Goal: Find specific page/section: Find specific page/section

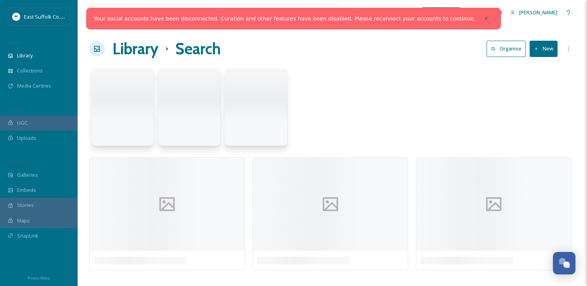
scroll to position [3421, 0]
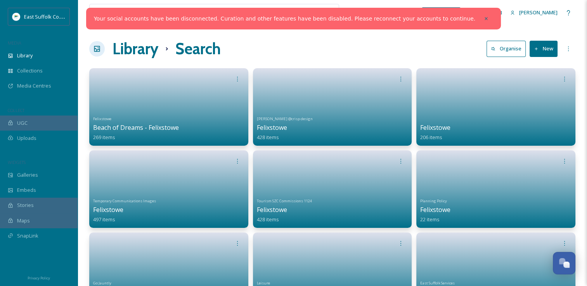
click at [479, 18] on div at bounding box center [486, 19] width 14 height 14
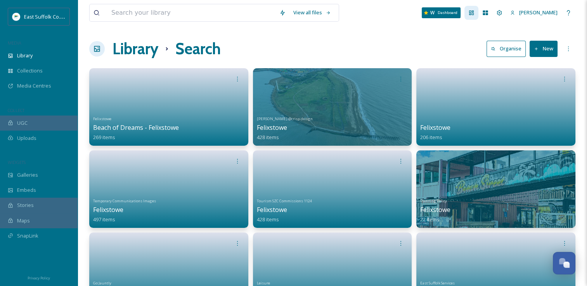
click at [474, 12] on icon at bounding box center [471, 12] width 5 height 5
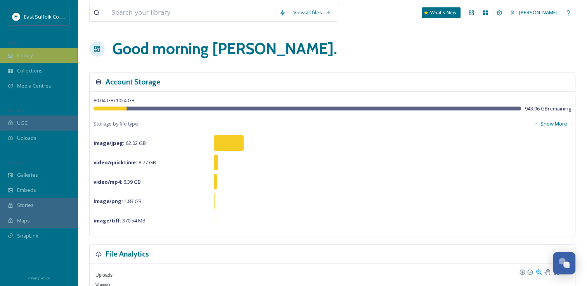
click at [26, 55] on span "Library" at bounding box center [25, 55] width 16 height 7
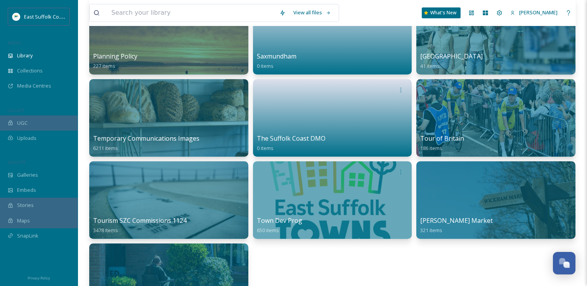
scroll to position [504, 0]
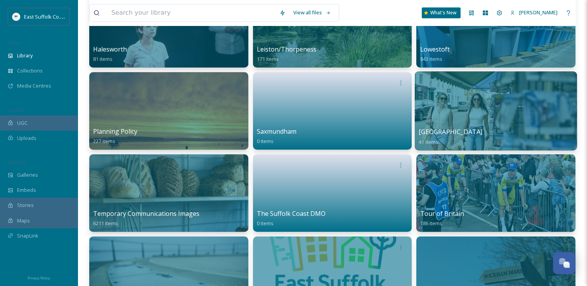
click at [481, 119] on div at bounding box center [496, 110] width 162 height 79
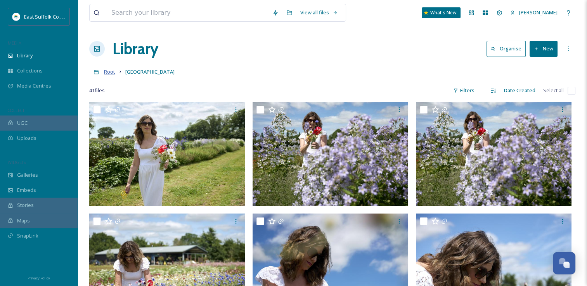
click at [108, 74] on span "Root" at bounding box center [109, 71] width 11 height 7
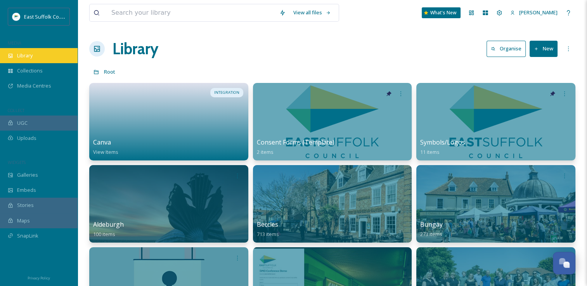
click at [49, 60] on div "Library" at bounding box center [39, 55] width 78 height 15
